Goal: Find specific page/section: Find specific page/section

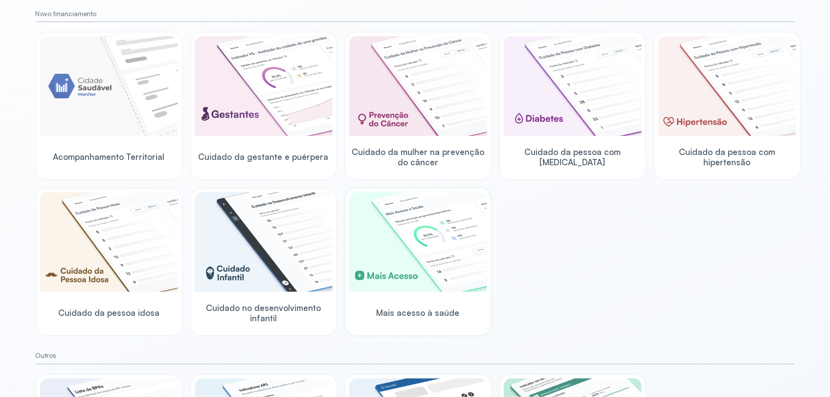
scroll to position [122, 0]
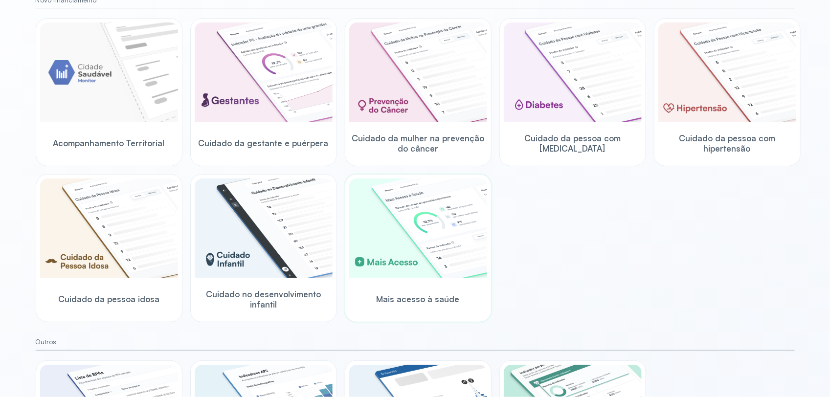
click at [424, 253] on img at bounding box center [418, 229] width 138 height 100
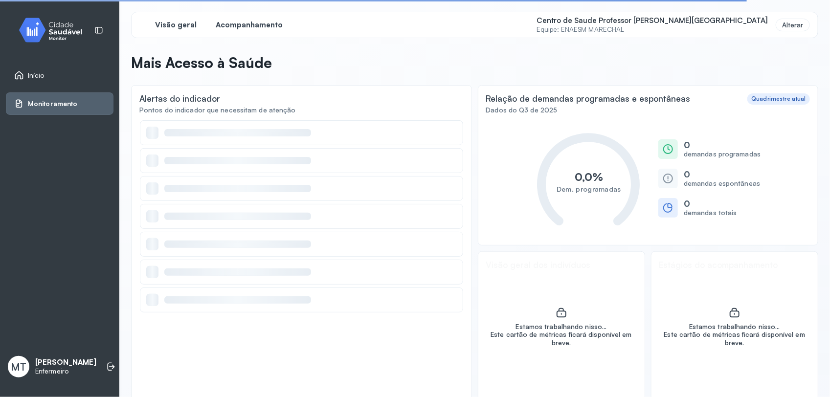
click at [251, 28] on span "Acompanhamento" at bounding box center [249, 25] width 67 height 9
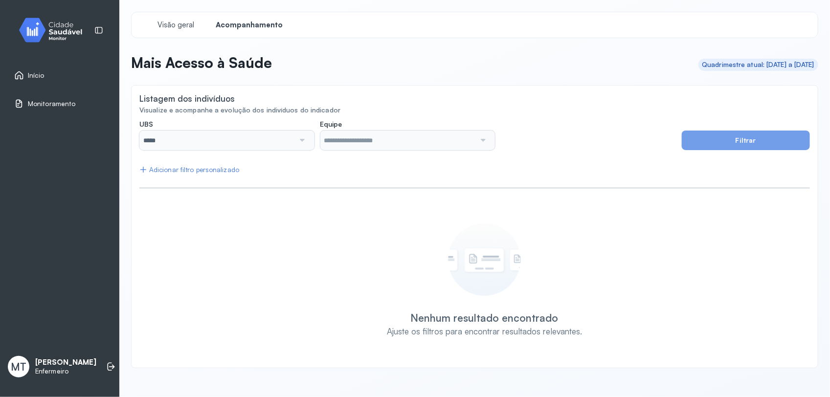
type input "**********"
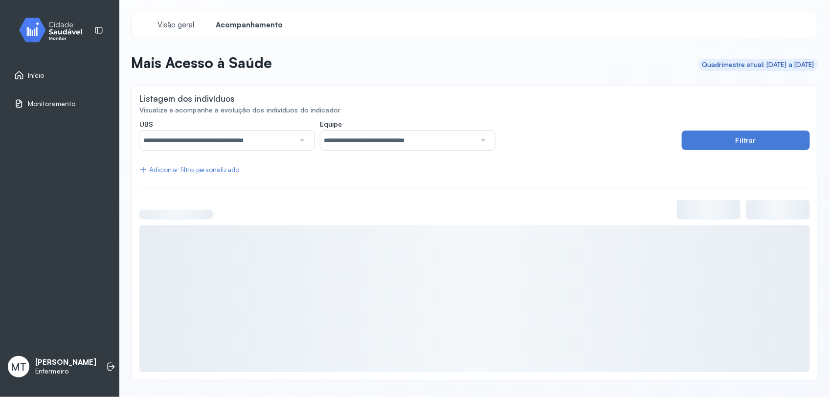
click at [241, 21] on span "Acompanhamento" at bounding box center [249, 25] width 67 height 9
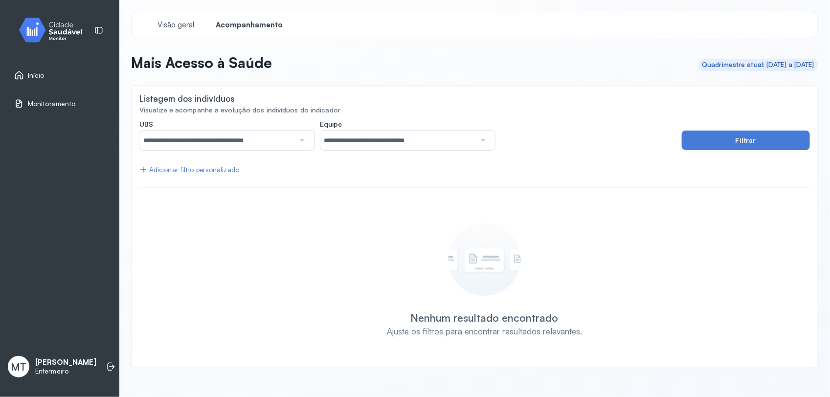
click at [241, 21] on span "Acompanhamento" at bounding box center [249, 25] width 67 height 9
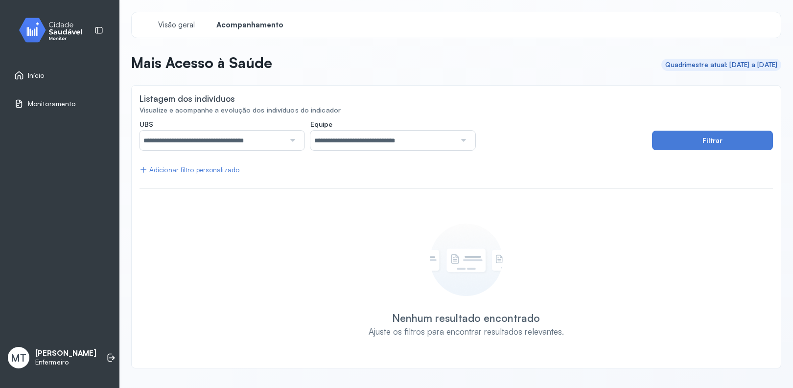
drag, startPoint x: -2, startPoint y: 106, endPoint x: 152, endPoint y: 64, distance: 160.4
click at [116, 73] on div "Início Monitoramento MT [PERSON_NAME]" at bounding box center [59, 194] width 119 height 388
